Goal: Information Seeking & Learning: Learn about a topic

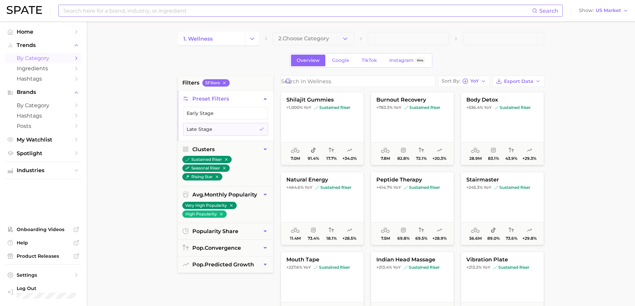
click at [146, 12] on input at bounding box center [298, 10] width 470 height 11
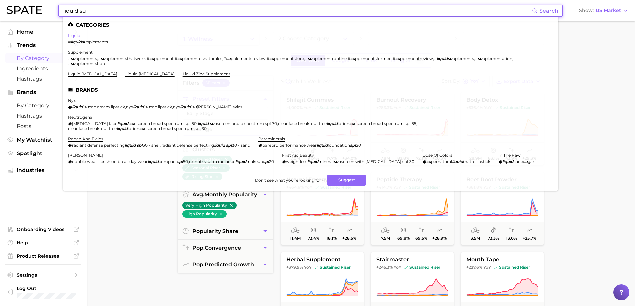
type input "liquid su"
click at [76, 35] on link "liquid" at bounding box center [74, 35] width 12 height 5
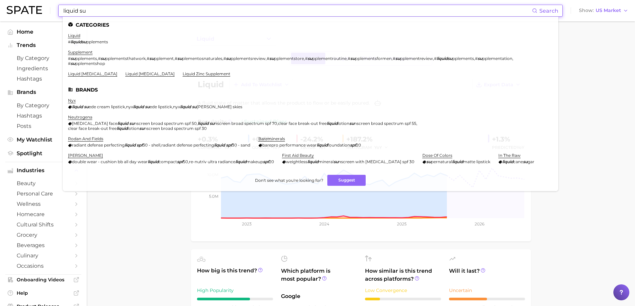
drag, startPoint x: 104, startPoint y: 11, endPoint x: 26, endPoint y: -3, distance: 79.4
click at [26, 0] on html "liquid su Search Categories liquid # liquidsu pplements supplement # su pplemen…" at bounding box center [317, 153] width 635 height 306
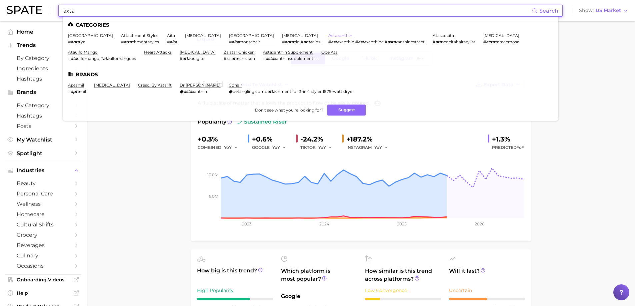
type input "axta"
click at [328, 35] on link "astaxanthin" at bounding box center [340, 35] width 24 height 5
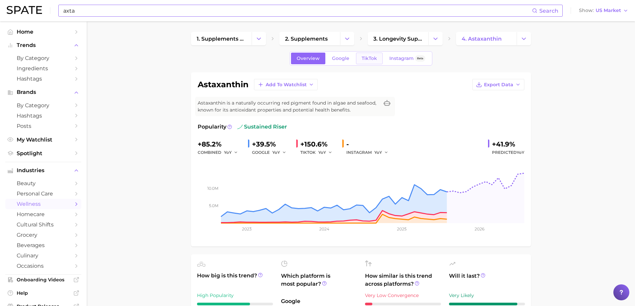
click at [374, 58] on span "TikTok" at bounding box center [369, 59] width 15 height 6
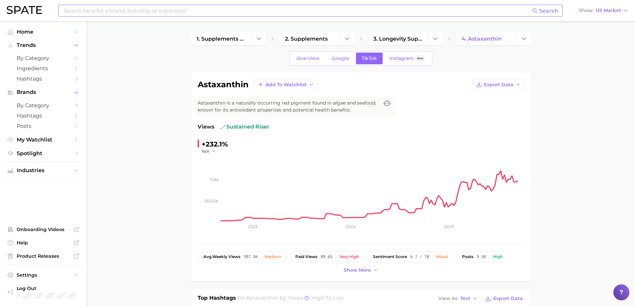
click at [216, 143] on div "+232.1%" at bounding box center [215, 144] width 26 height 11
click at [205, 152] on span "YoY" at bounding box center [206, 152] width 8 height 6
click at [165, 11] on input at bounding box center [298, 10] width 470 height 11
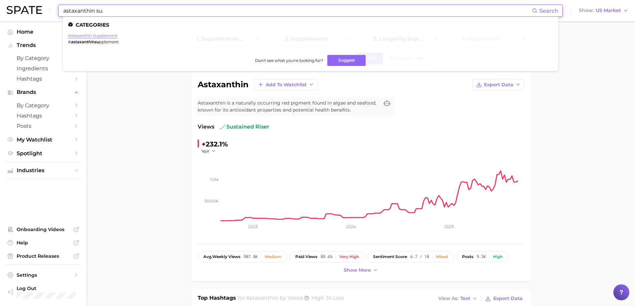
type input "astaxanthin su"
click at [101, 35] on link "astaxanthin supplement" at bounding box center [93, 35] width 50 height 5
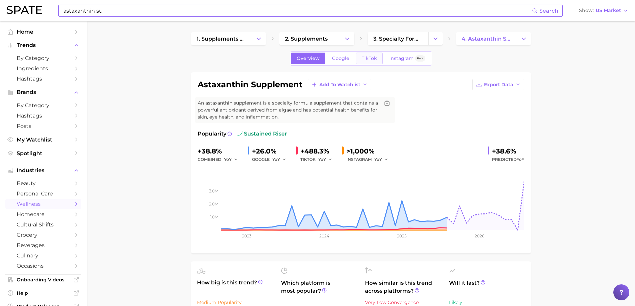
click at [368, 57] on span "TikTok" at bounding box center [369, 59] width 15 height 6
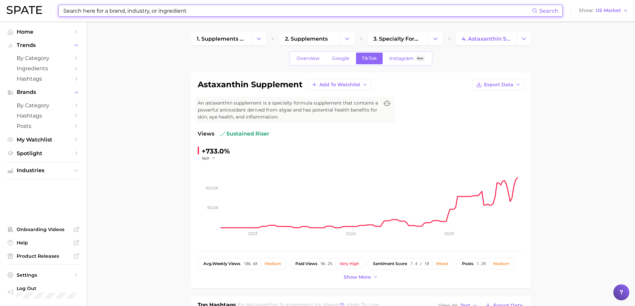
click at [175, 13] on input at bounding box center [298, 10] width 470 height 11
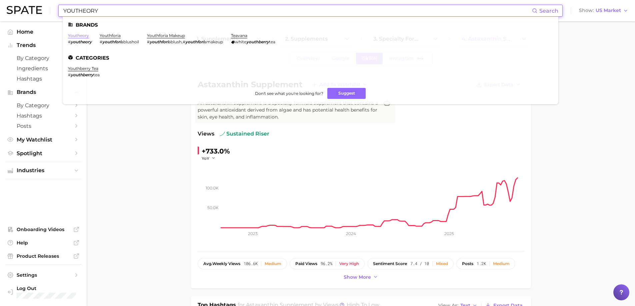
type input "YOUTHEORY"
click at [81, 36] on link "youtheory" at bounding box center [78, 35] width 21 height 5
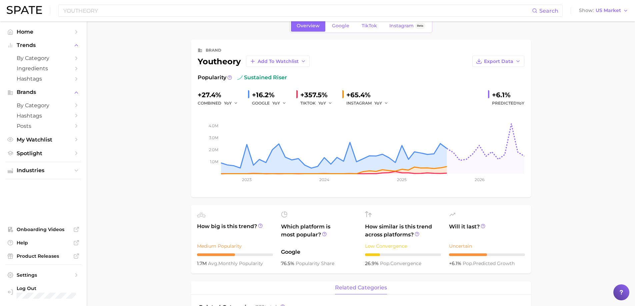
scroll to position [7, 0]
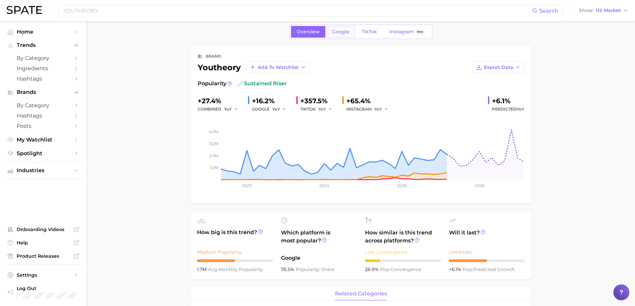
click at [342, 31] on span "Google" at bounding box center [340, 32] width 17 height 6
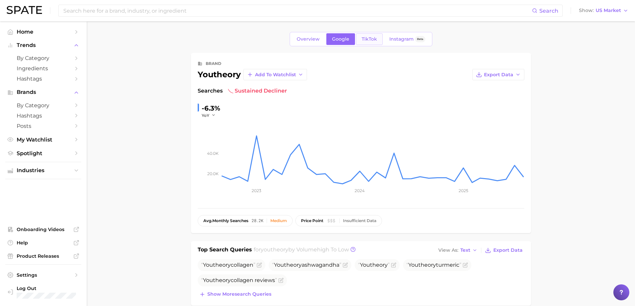
click at [367, 41] on span "TikTok" at bounding box center [369, 39] width 15 height 6
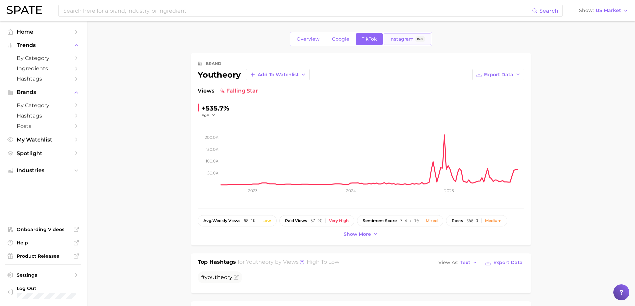
click at [411, 41] on span "Instagram" at bounding box center [402, 39] width 24 height 6
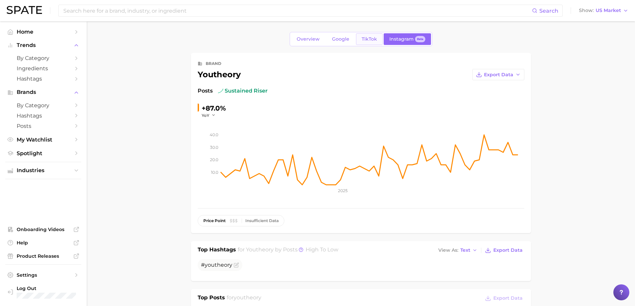
click at [369, 42] on link "TikTok" at bounding box center [369, 39] width 27 height 12
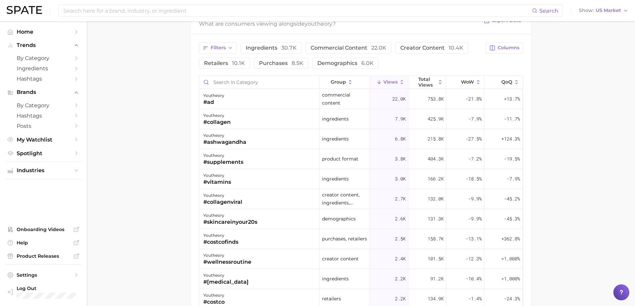
scroll to position [500, 0]
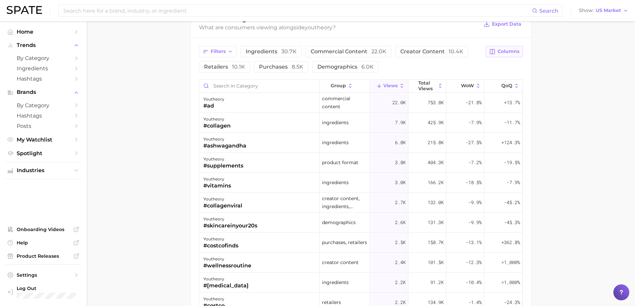
click at [510, 50] on span "Columns" at bounding box center [509, 52] width 22 height 6
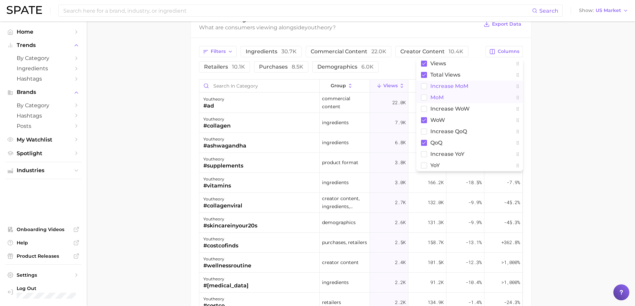
click at [448, 89] on span "increase MoM" at bounding box center [450, 86] width 38 height 6
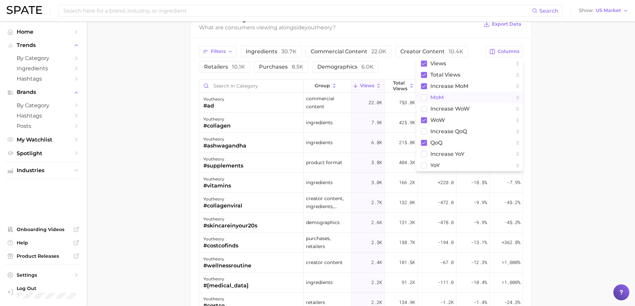
drag, startPoint x: 430, startPoint y: 101, endPoint x: 445, endPoint y: 100, distance: 15.8
click at [430, 101] on button "MoM" at bounding box center [470, 97] width 107 height 11
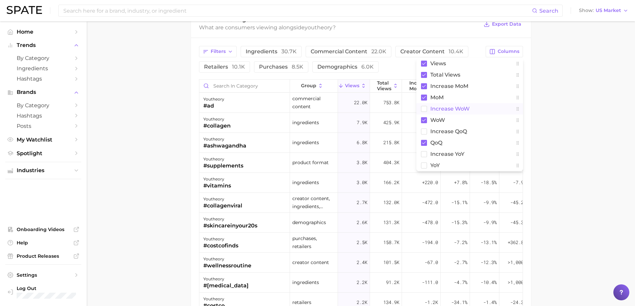
click at [446, 107] on span "Increase WoW" at bounding box center [450, 109] width 39 height 6
click at [449, 131] on span "increase QoQ" at bounding box center [449, 132] width 37 height 6
click at [442, 156] on span "increase YoY" at bounding box center [448, 154] width 34 height 6
click at [436, 166] on span "YoY" at bounding box center [435, 166] width 9 height 6
click at [517, 23] on span "Export Data" at bounding box center [506, 24] width 29 height 6
